Goal: Transaction & Acquisition: Purchase product/service

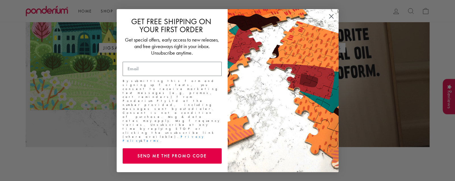
scroll to position [427, 0]
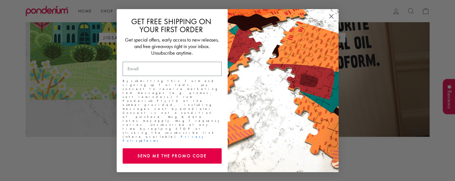
click at [328, 21] on circle "Close dialog" at bounding box center [330, 15] width 9 height 9
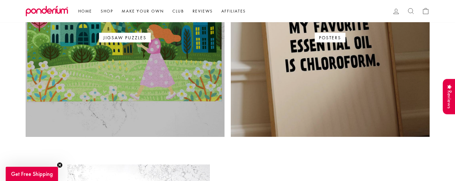
click at [136, 70] on link "Jigsaw Puzzles" at bounding box center [125, 37] width 199 height 199
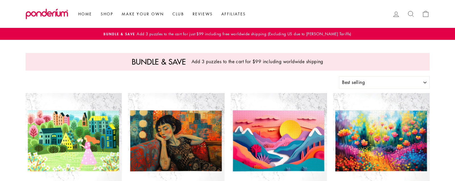
select select "best-selling"
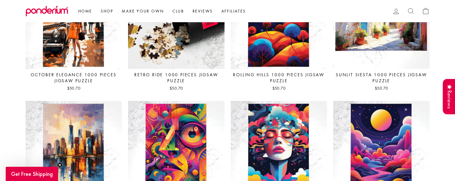
scroll to position [1678, 0]
